Goal: Transaction & Acquisition: Book appointment/travel/reservation

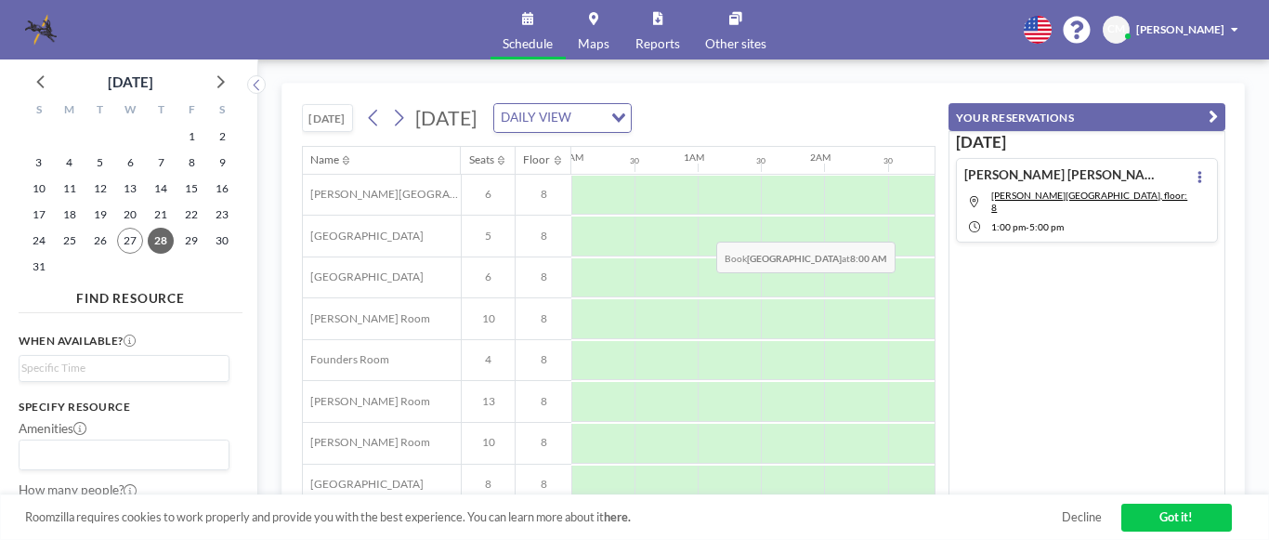
scroll to position [0, 906]
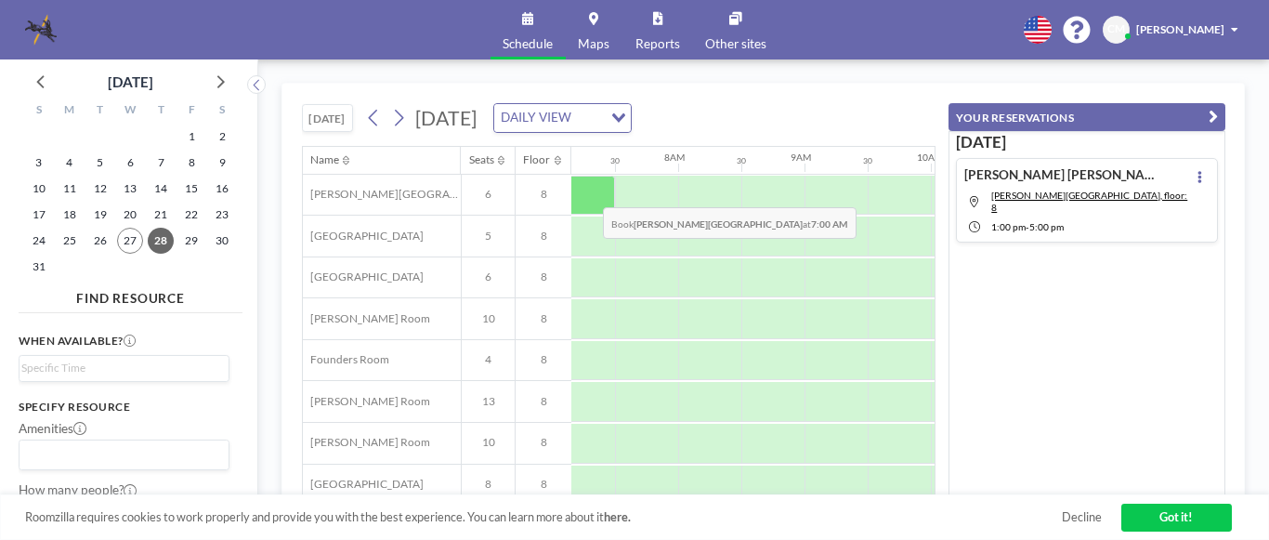
click at [588, 191] on div at bounding box center [583, 196] width 63 height 40
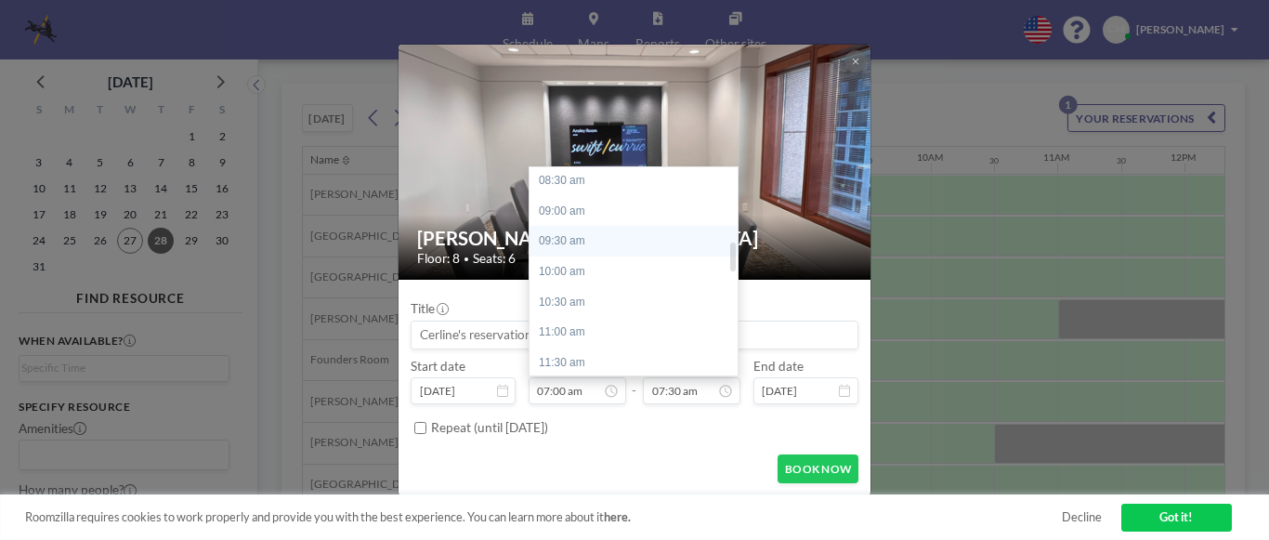
scroll to position [611, 0]
click at [569, 363] on div "01:00 pm" at bounding box center [637, 361] width 217 height 31
type input "01:00 pm"
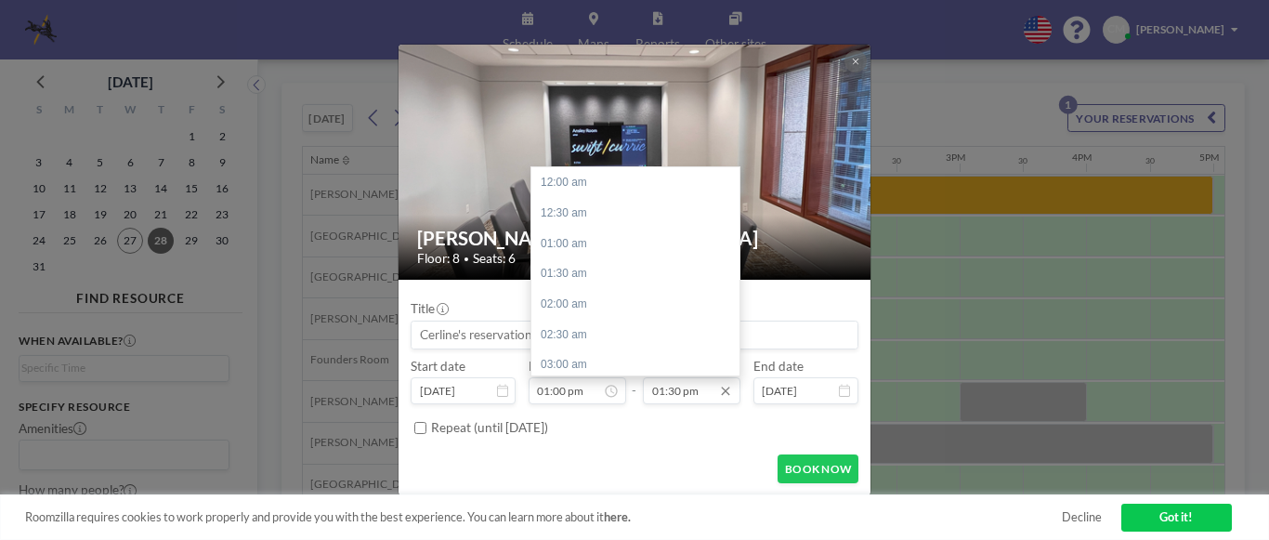
scroll to position [820, 0]
click at [595, 366] on div "04:30 pm" at bounding box center [639, 364] width 217 height 31
type input "04:30 pm"
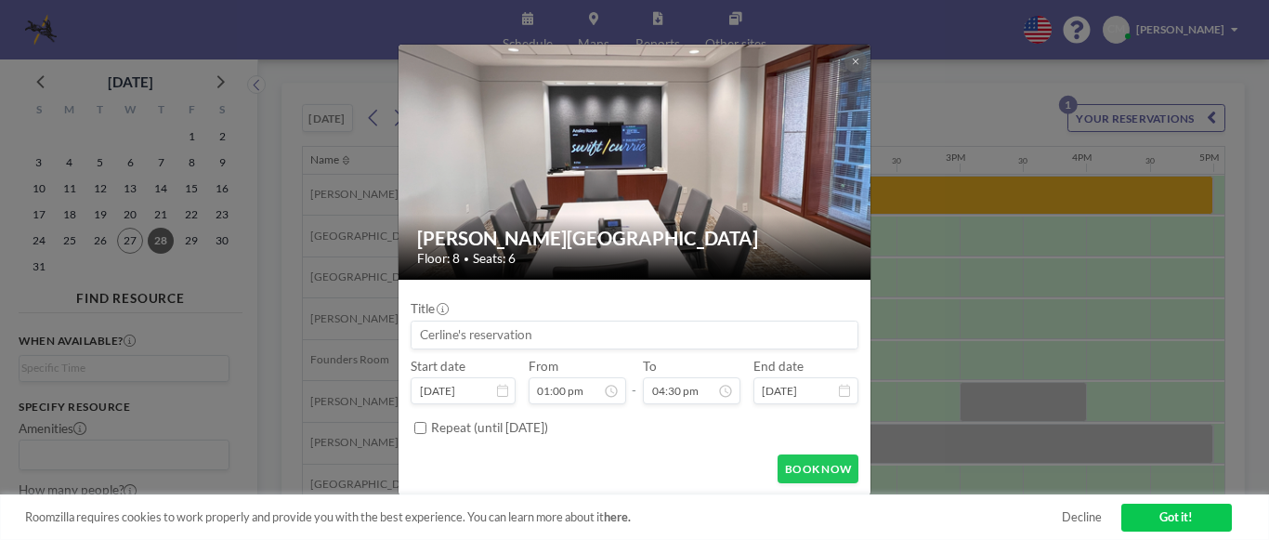
scroll to position [1002, 0]
drag, startPoint x: 560, startPoint y: 331, endPoint x: 425, endPoint y: 336, distance: 134.8
click at [425, 336] on input at bounding box center [634, 334] width 446 height 27
click at [424, 333] on input at bounding box center [634, 334] width 446 height 27
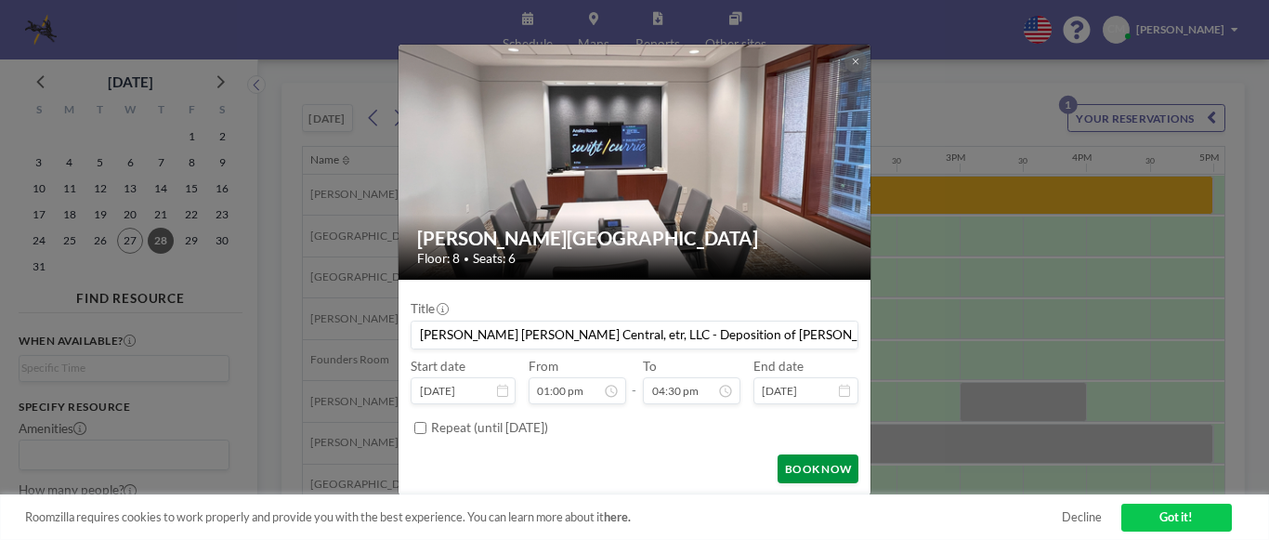
type input "[PERSON_NAME] [PERSON_NAME] Central, etr, LLC - Deposition of [PERSON_NAME]"
click at [819, 470] on button "BOOK NOW" at bounding box center [817, 468] width 81 height 29
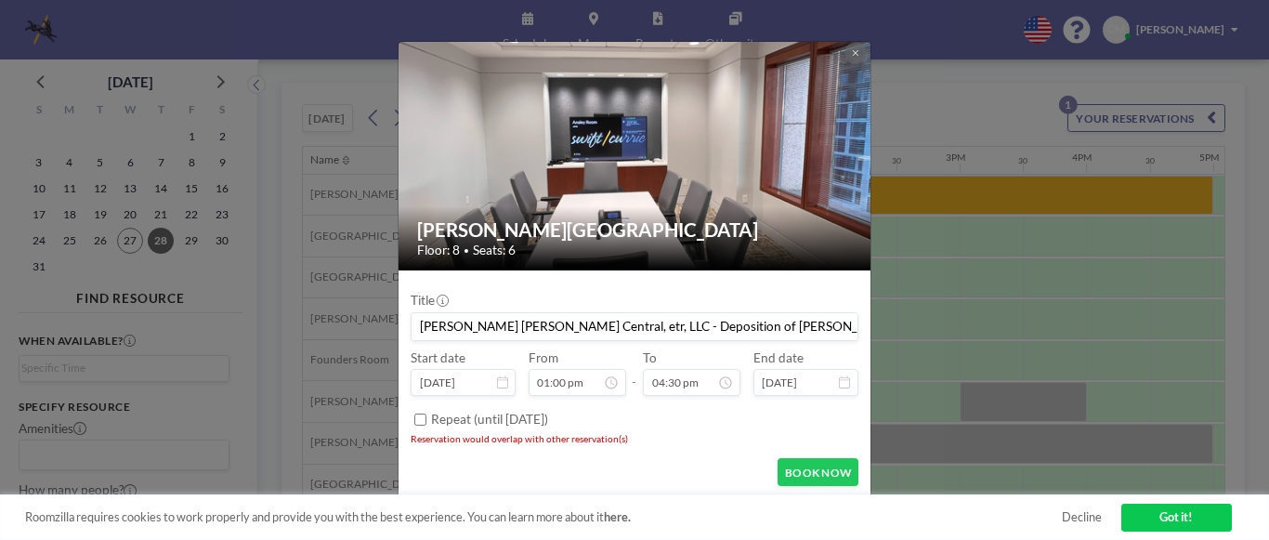
click at [1189, 516] on link "Got it!" at bounding box center [1176, 517] width 111 height 28
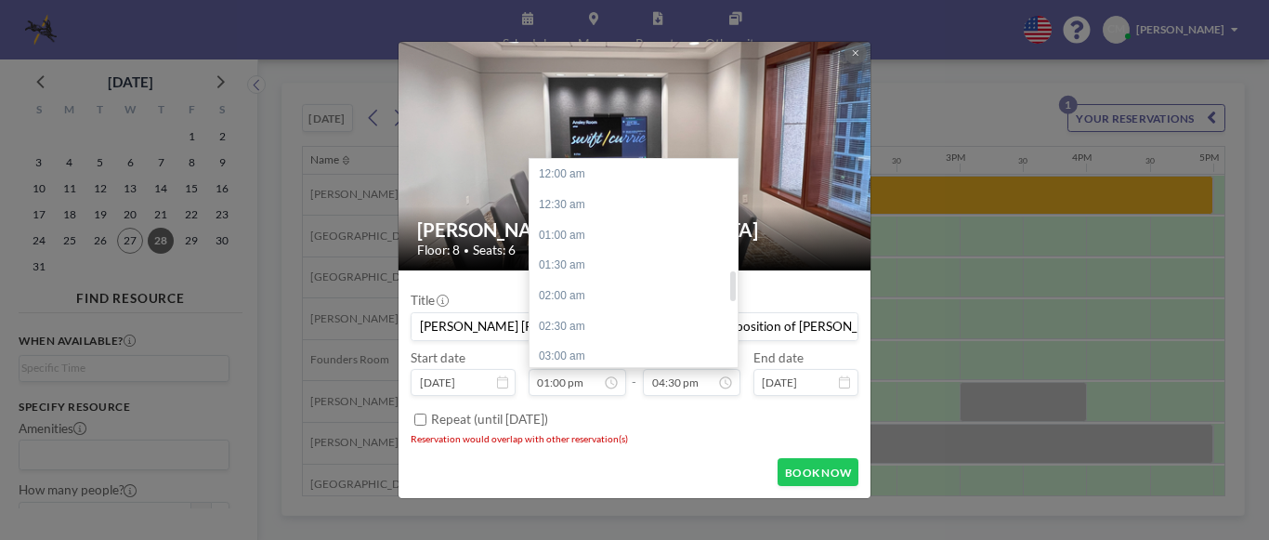
scroll to position [790, 0]
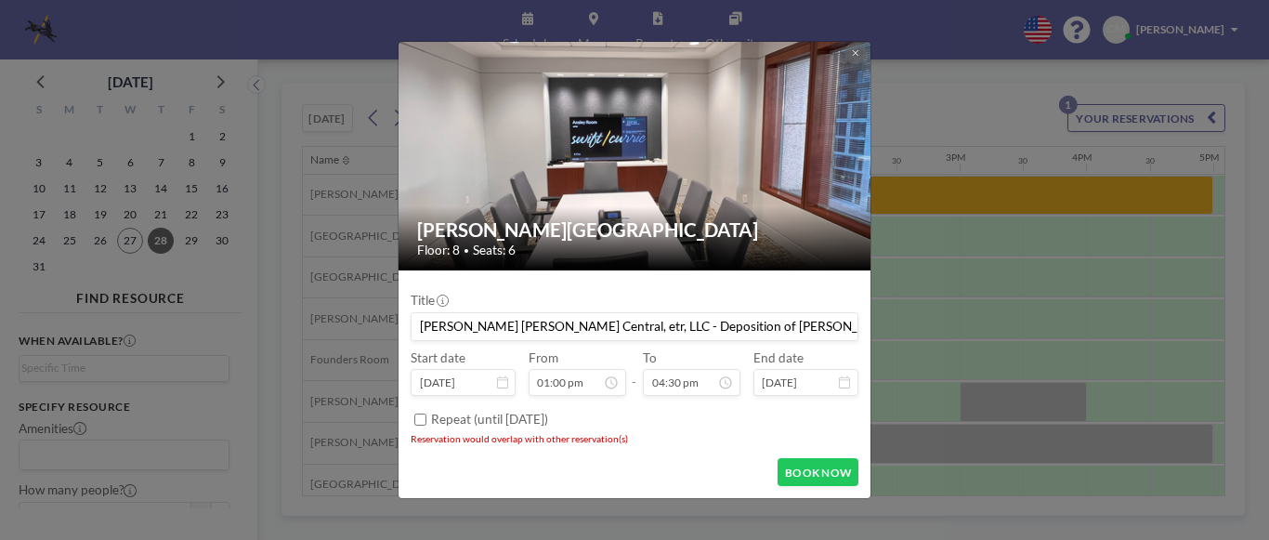
click at [290, 331] on div "[PERSON_NAME] Room Floor: 8 • Seats: 6 Title [PERSON_NAME] [PERSON_NAME] Centra…" at bounding box center [634, 270] width 1269 height 540
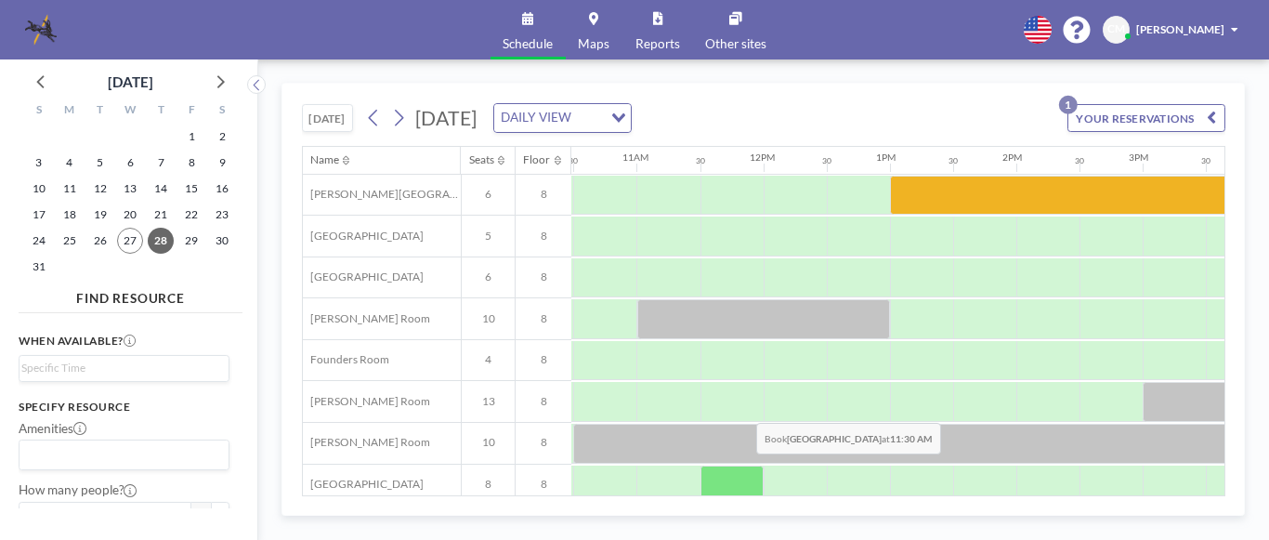
scroll to position [0, 1509]
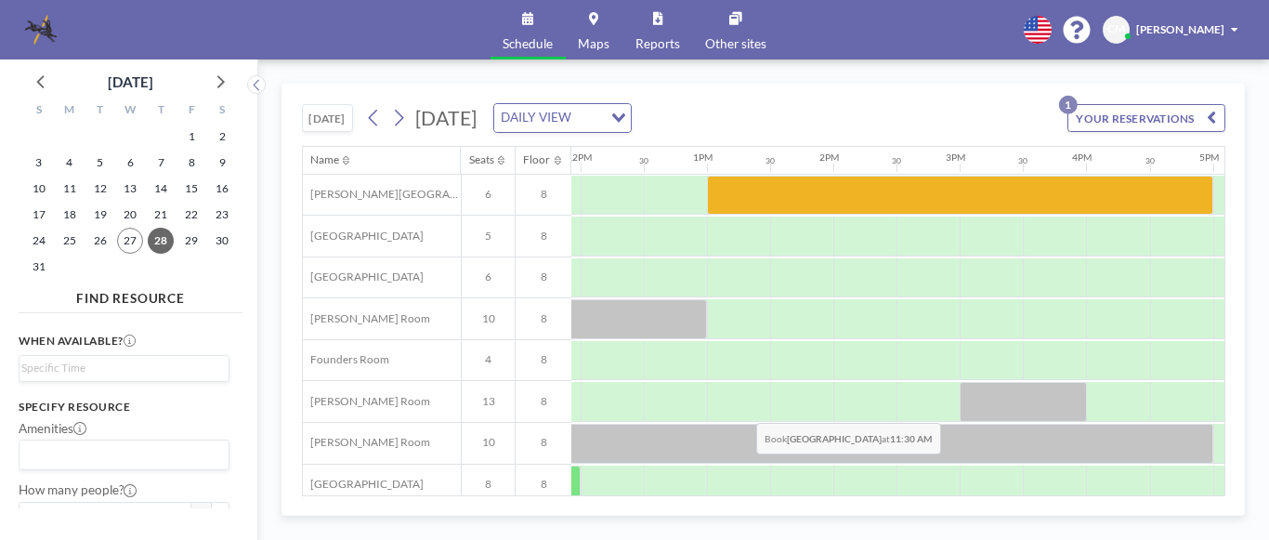
drag, startPoint x: 741, startPoint y: 467, endPoint x: 292, endPoint y: 40, distance: 620.2
click at [294, 39] on div "Schedule Maps Reports Other sites English Polski 日本語 Española CM [PERSON_NAME]" at bounding box center [634, 29] width 1269 height 59
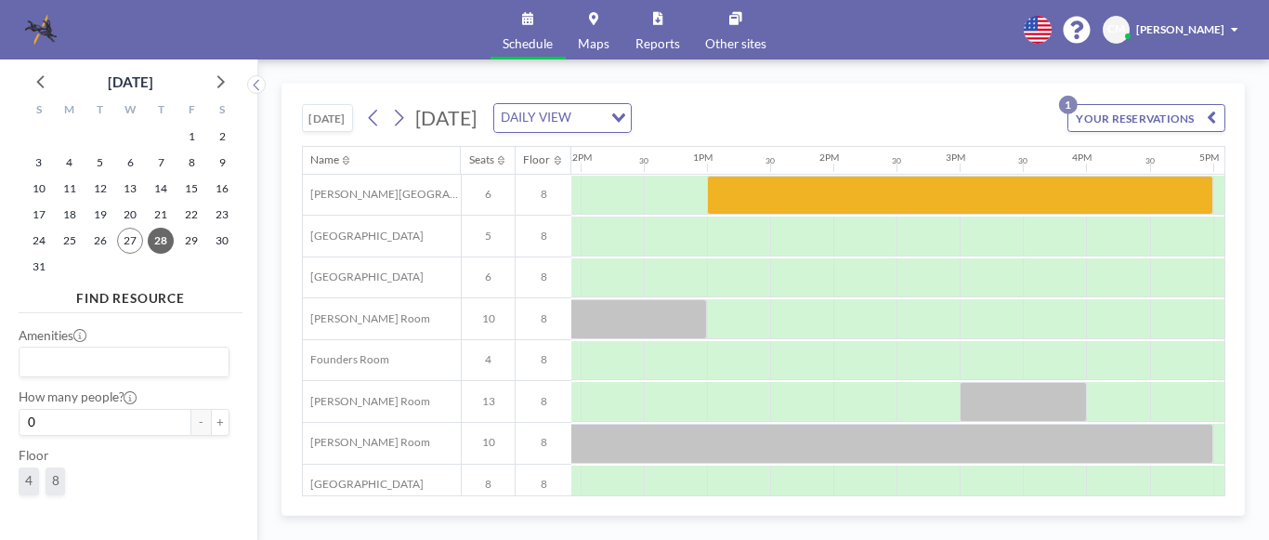
scroll to position [186, 0]
